Goal: Find specific page/section: Find specific page/section

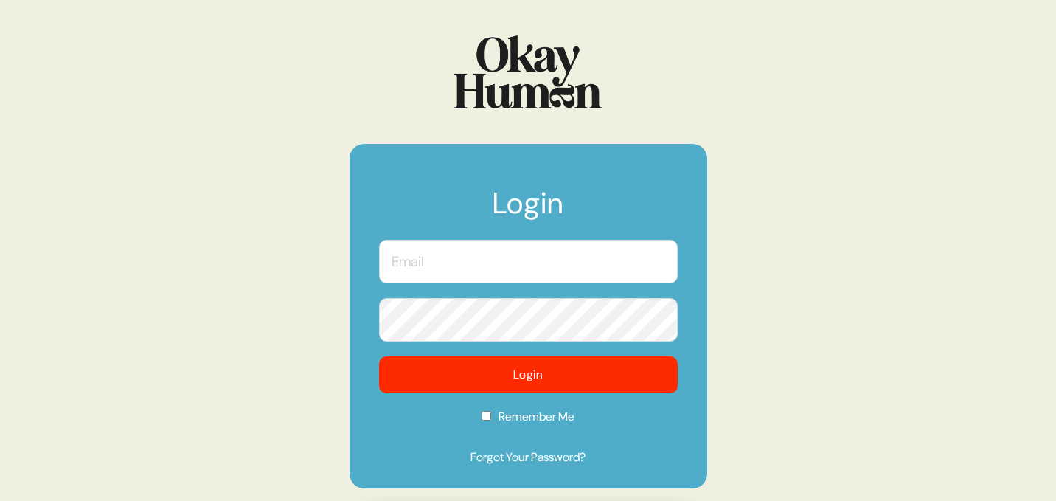
click at [449, 274] on input "text" at bounding box center [528, 262] width 299 height 44
click at [0, 500] on com-1password-button at bounding box center [0, 501] width 0 height 0
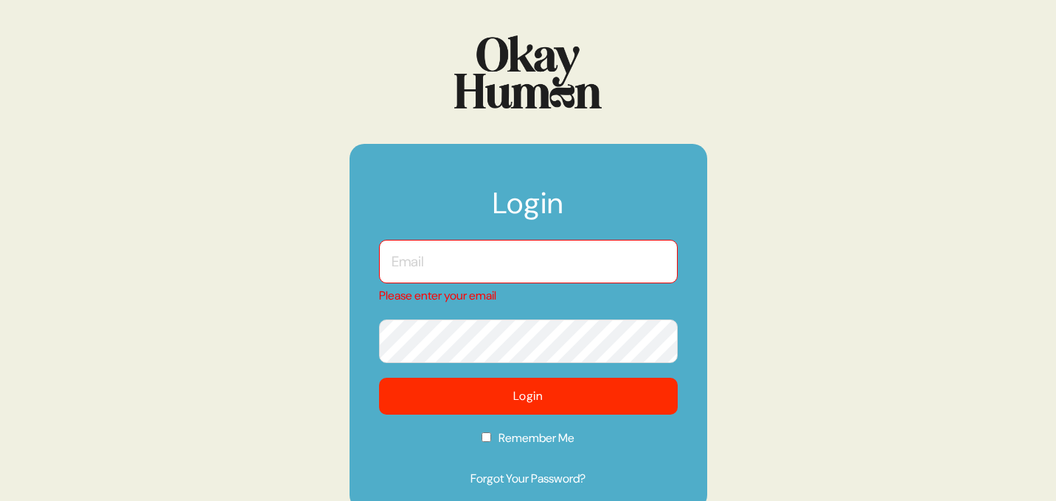
type input "[EMAIL_ADDRESS][DOMAIN_NAME]"
checkbox input "true"
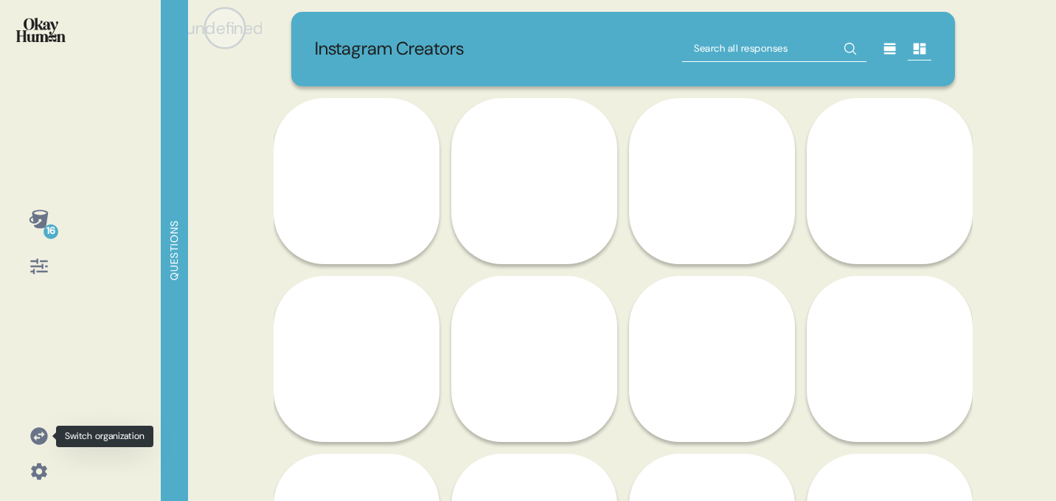
click at [38, 432] on icon at bounding box center [38, 435] width 17 height 17
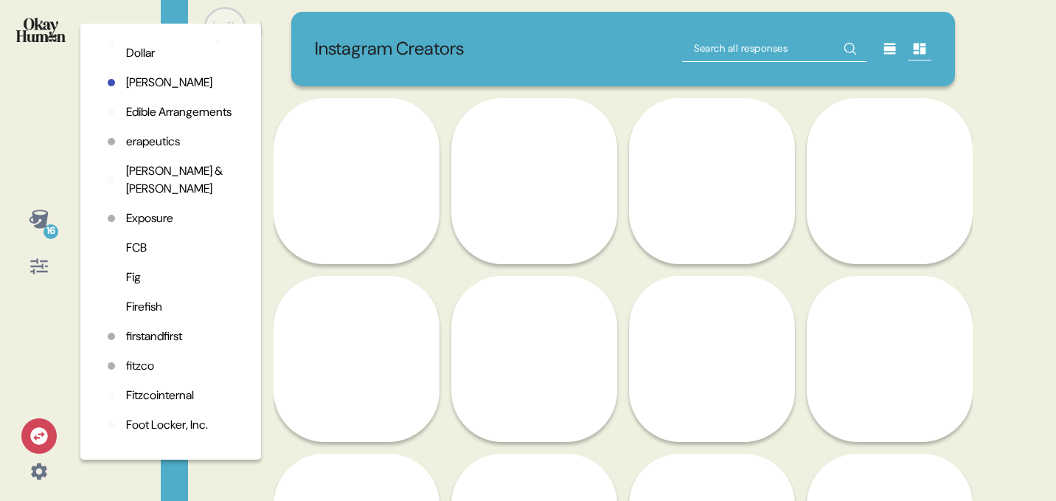
scroll to position [967, 0]
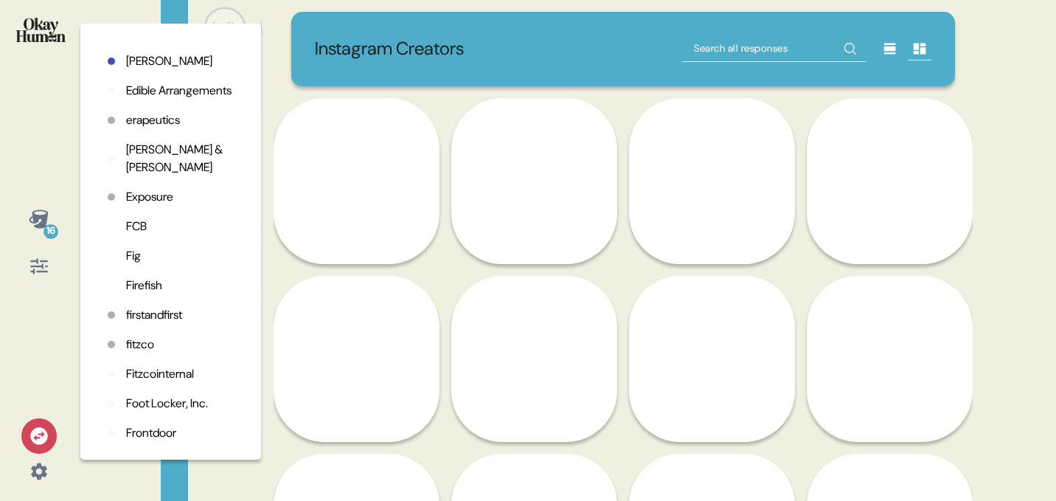
click at [147, 235] on p "FCB" at bounding box center [136, 227] width 21 height 18
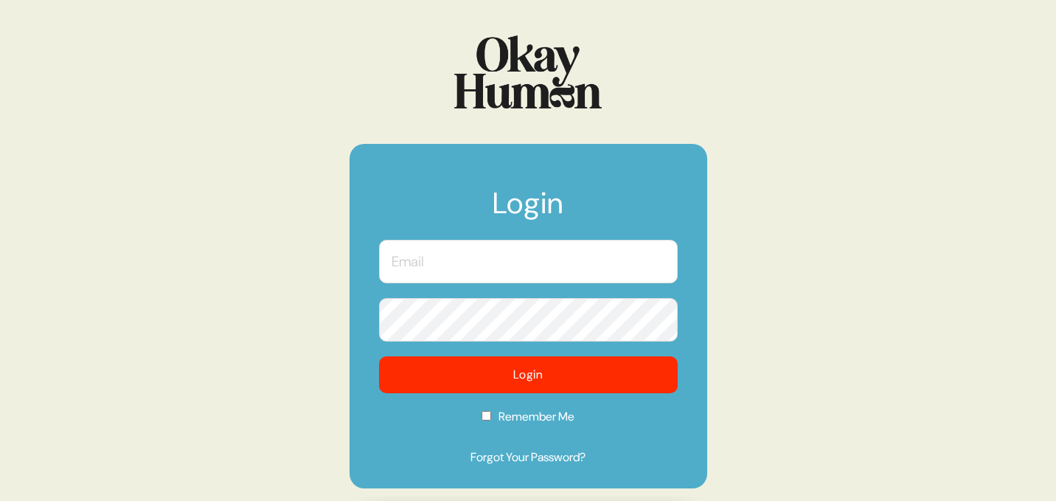
click at [514, 274] on input "text" at bounding box center [528, 262] width 299 height 44
type input "[EMAIL_ADDRESS][DOMAIN_NAME]"
checkbox input "true"
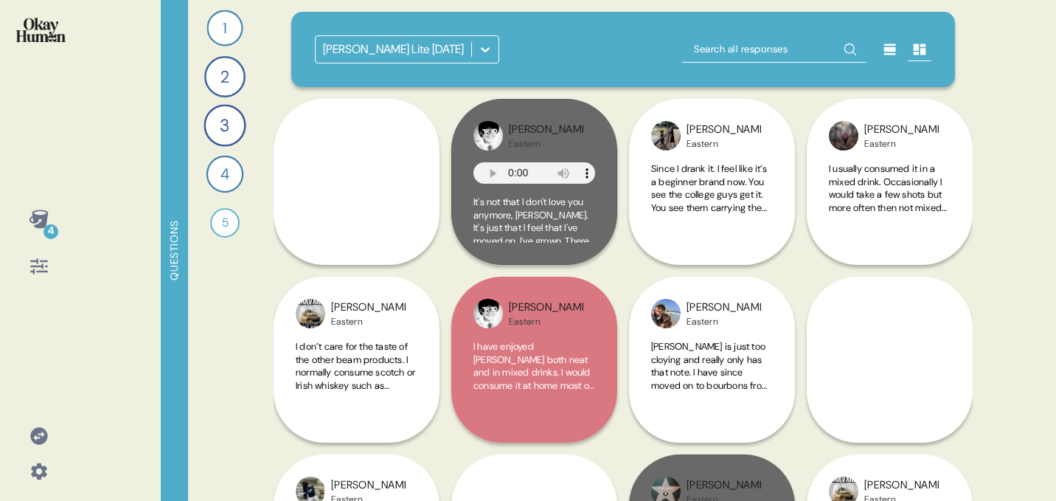
click at [39, 434] on icon at bounding box center [39, 435] width 21 height 21
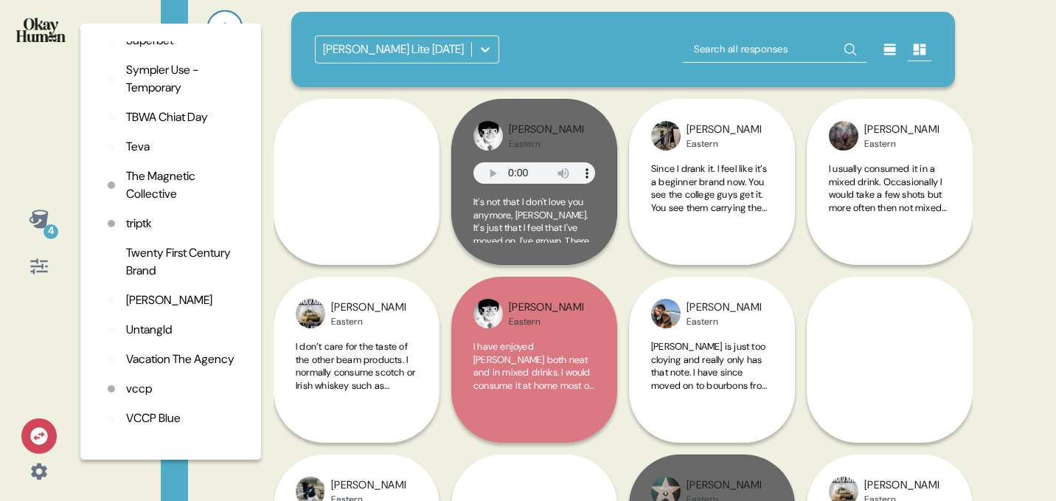
scroll to position [4035, 0]
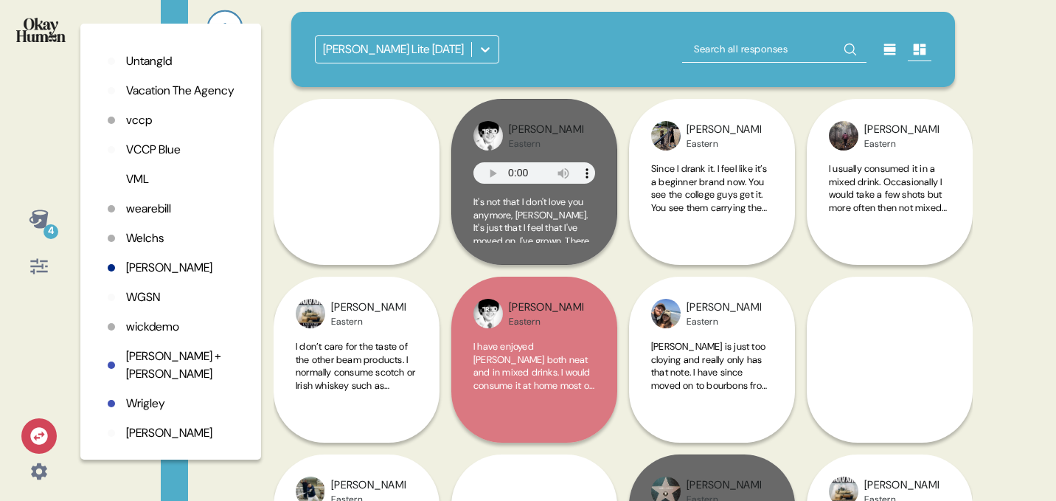
click at [145, 122] on p "vccp" at bounding box center [139, 120] width 26 height 18
